Goal: Use online tool/utility: Utilize a website feature to perform a specific function

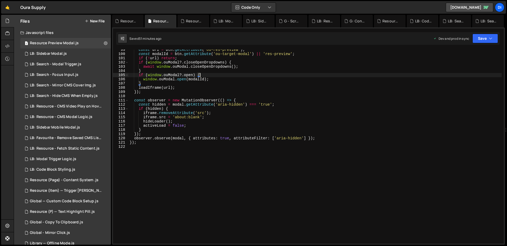
click at [219, 98] on div "const url = btn . getAttribute ( 'ou-res-preview' ) ; const modalId = btn . get…" at bounding box center [314, 149] width 373 height 203
type textarea "});"
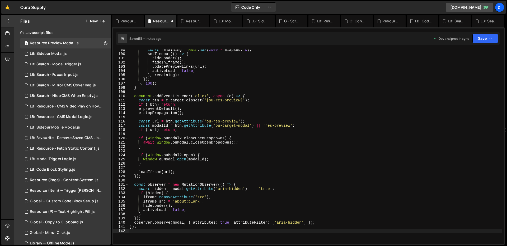
type textarea "});"
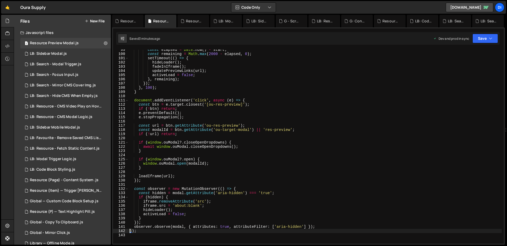
click at [235, 122] on div "const elapsed = Date . now ( ) - start ; const remaining = Math . max ( 2000 - …" at bounding box center [314, 149] width 373 height 203
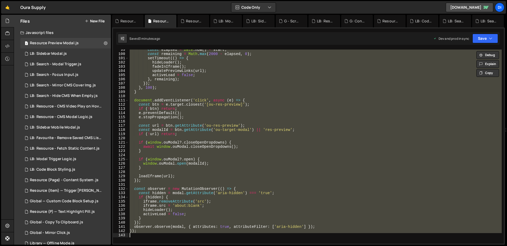
click at [218, 130] on div "const elapsed = Date . now ( ) - start ; const remaining = Math . max ( 2000 - …" at bounding box center [314, 147] width 373 height 194
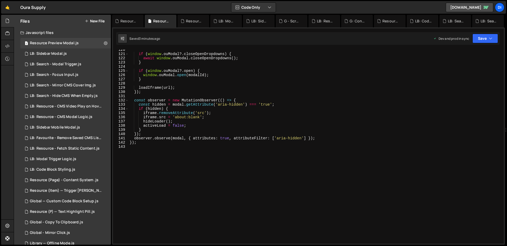
scroll to position [504, 0]
click at [218, 130] on div "if ( window . ouModal ?. closeOpenDropdowns ) { await window . ouModal . closeO…" at bounding box center [314, 149] width 373 height 203
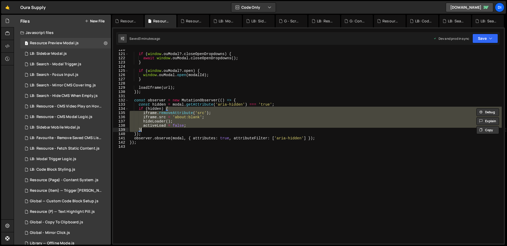
type textarea "});"
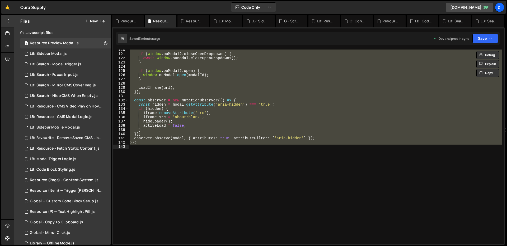
paste textarea
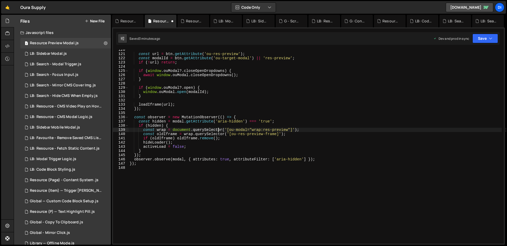
click at [218, 130] on div "const url = btn . getAttribute ( 'ou-res-preview' ) ; const modalId = btn . get…" at bounding box center [314, 149] width 373 height 203
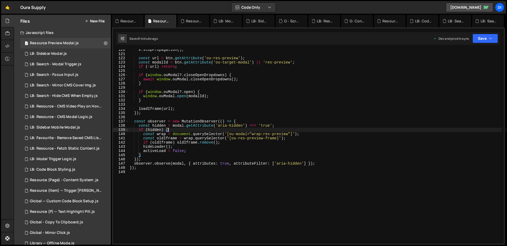
click at [179, 95] on div "e . stopPropagation ( ) ; const url = btn . getAttribute ( 'ou-res-preview' ) ;…" at bounding box center [314, 149] width 373 height 203
type textarea "});"
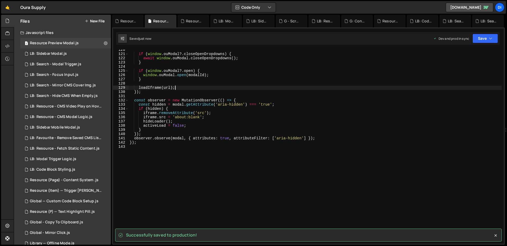
click at [185, 89] on div "if ( window . ouModal ?. closeOpenDropdowns ) { await window . ouModal . closeO…" at bounding box center [314, 149] width 373 height 203
type textarea "});"
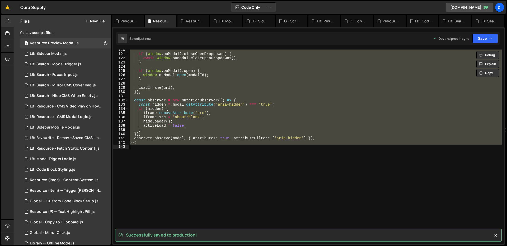
paste textarea
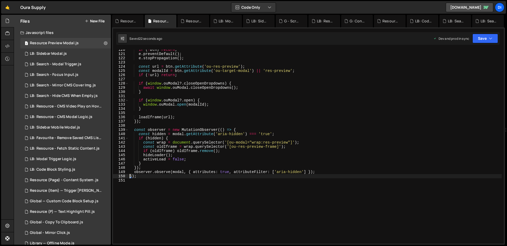
click at [223, 157] on div "if ( ! btn ) return ; e . preventDefault ( ) ; e . stopPropagation ( ) ; const …" at bounding box center [314, 149] width 373 height 203
type textarea "});"
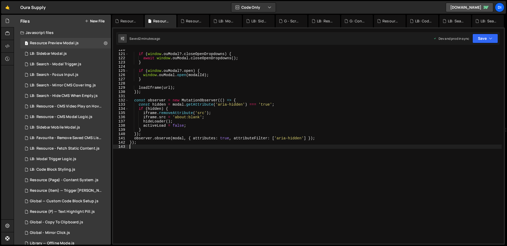
click at [247, 109] on div "if ( window . ouModal ?. closeOpenDropdowns ) { await window . ouModal . closeO…" at bounding box center [314, 149] width 373 height 203
type textarea "});"
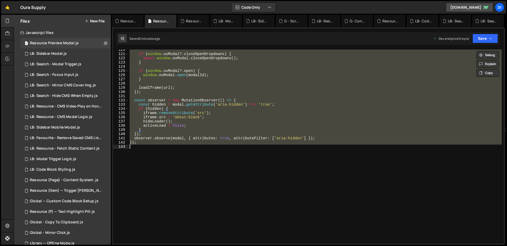
paste textarea
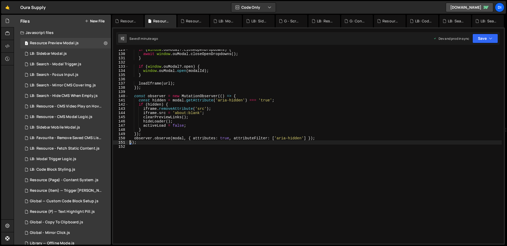
scroll to position [542, 0]
click at [184, 123] on div "if ( window . ouModal ?. closeOpenDropdowns ) { await window . ouModal . closeO…" at bounding box center [314, 149] width 373 height 203
type textarea "});"
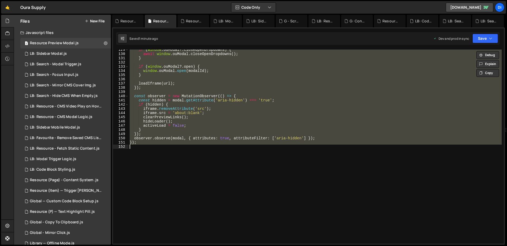
paste textarea
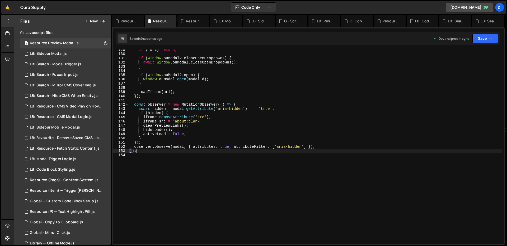
click at [283, 151] on div "if ( ! url ) return ; if ( window . ouModal ?. closeOpenDropdowns ) { await win…" at bounding box center [314, 149] width 373 height 203
type textarea "});"
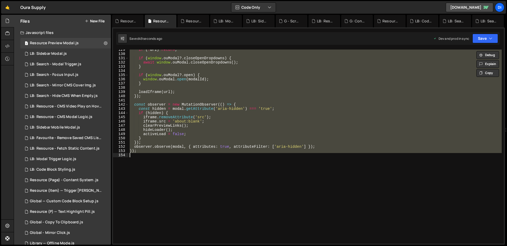
paste textarea
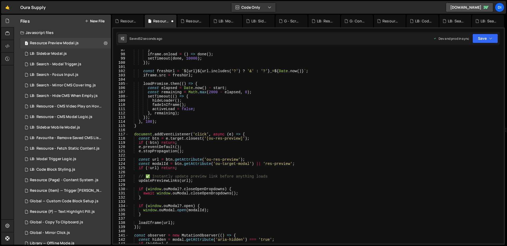
scroll to position [415, 0]
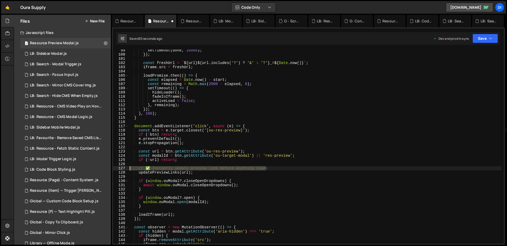
drag, startPoint x: 281, startPoint y: 167, endPoint x: 117, endPoint y: 168, distance: 163.3
click at [117, 168] on div "99 100 101 102 103 104 105 106 107 108 109 110 111 112 113 114 115 116 117 118 …" at bounding box center [308, 147] width 390 height 194
type textarea "// ✅ Instantly update preview link before anything loads"
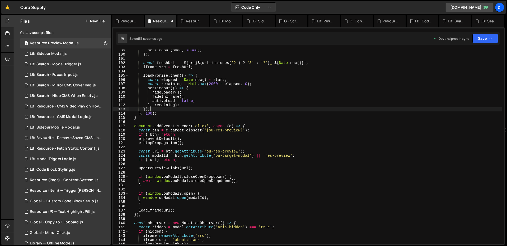
click at [223, 111] on div "setTimeout ( done , 10000 ) ; }) ; const freshUrl = ` ${ url } ${ url . include…" at bounding box center [314, 149] width 373 height 203
type textarea "}, remaining);"
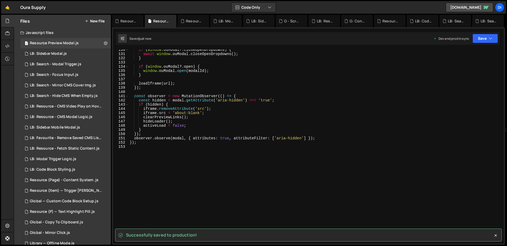
scroll to position [545, 0]
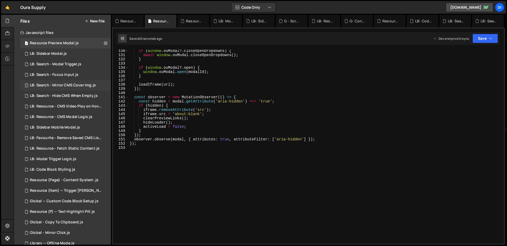
click at [56, 87] on div "LB: Search - Mirror CMS Cover Img.js" at bounding box center [63, 85] width 66 height 5
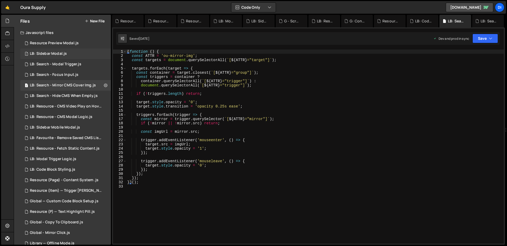
click at [62, 57] on div "1 LB: Sidebar Modal.js 0" at bounding box center [65, 54] width 90 height 11
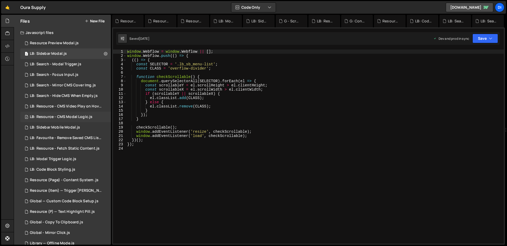
click at [70, 113] on div "5 LB: Resource - CMS Modal Logic.js 0" at bounding box center [65, 117] width 90 height 11
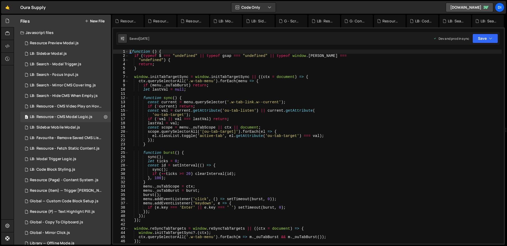
type textarea "const val = current.getAttribute('ou-tab-listen') || current.getAttribute("
click at [234, 110] on div "( function ( ) { if ( typeof $ === "undefined" || typeof gsap === "undefined" |…" at bounding box center [314, 151] width 373 height 203
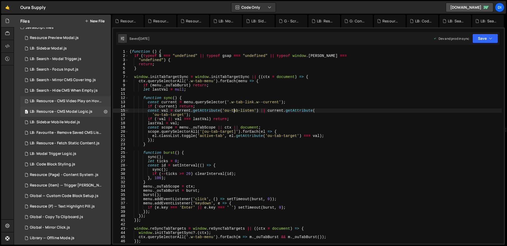
scroll to position [0, 0]
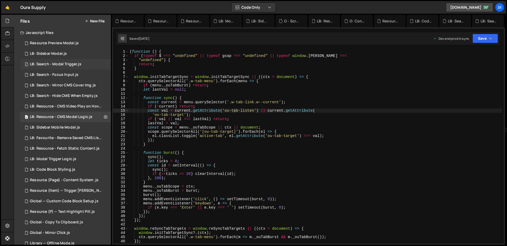
click at [73, 66] on div "LB: Search - Modal Trigger.js" at bounding box center [55, 64] width 51 height 5
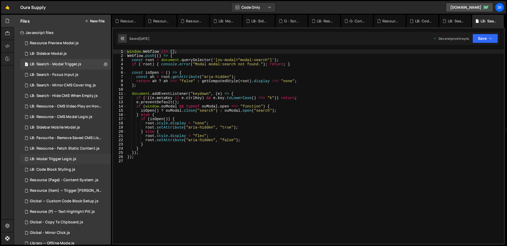
click at [69, 159] on div "LB: Modal Trigger Logic.js" at bounding box center [53, 159] width 46 height 5
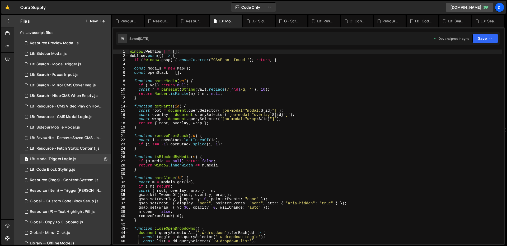
click at [180, 138] on div "window . Webflow ||= [ ] ; Webflow . push (( ) => { if ( ! window . gsap ) { co…" at bounding box center [314, 151] width 373 height 203
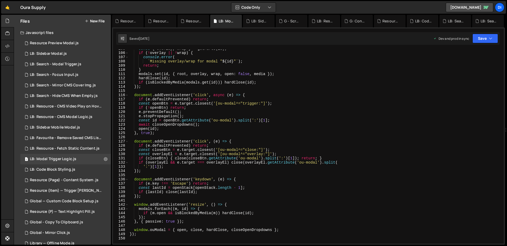
scroll to position [442, 0]
click at [212, 161] on div "const { overlay , wrap } = getParts ( id ) ; if ( ! overlay || ! wrap ) { conso…" at bounding box center [314, 148] width 373 height 203
type textarea "});"
